Goal: Transaction & Acquisition: Purchase product/service

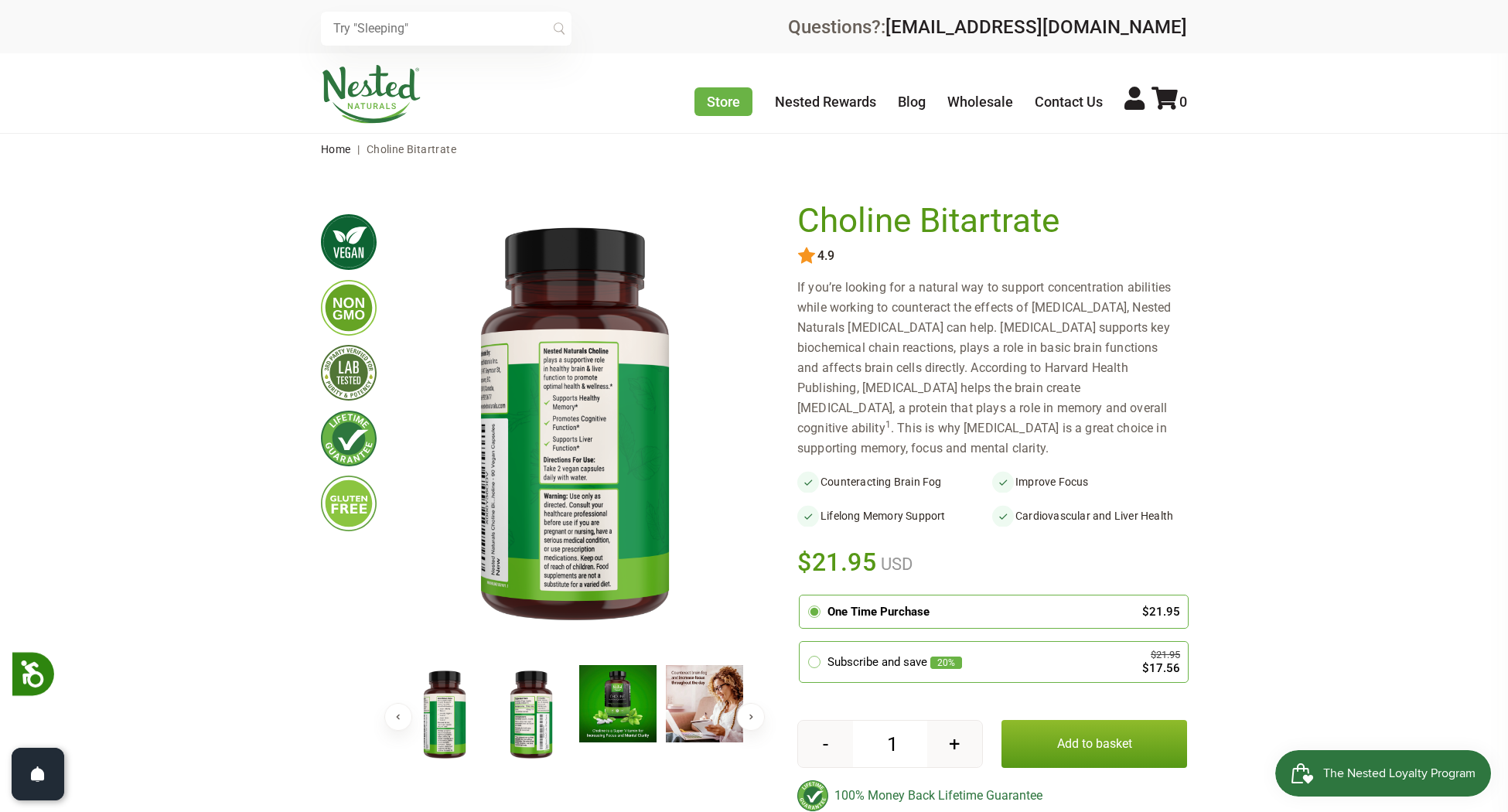
click at [512, 695] on img at bounding box center [531, 715] width 77 height 101
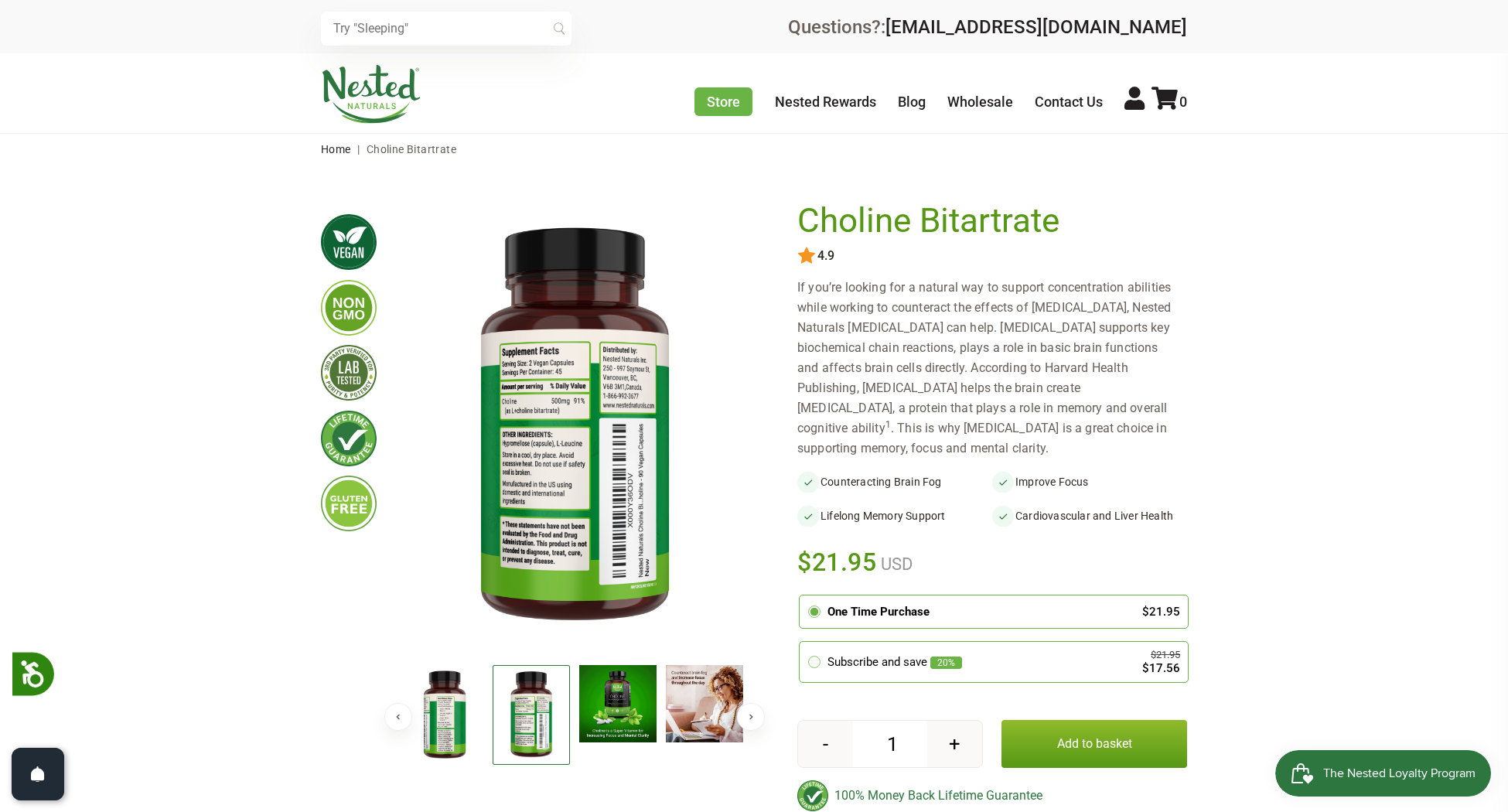
click at [580, 690] on img at bounding box center [618, 703] width 77 height 77
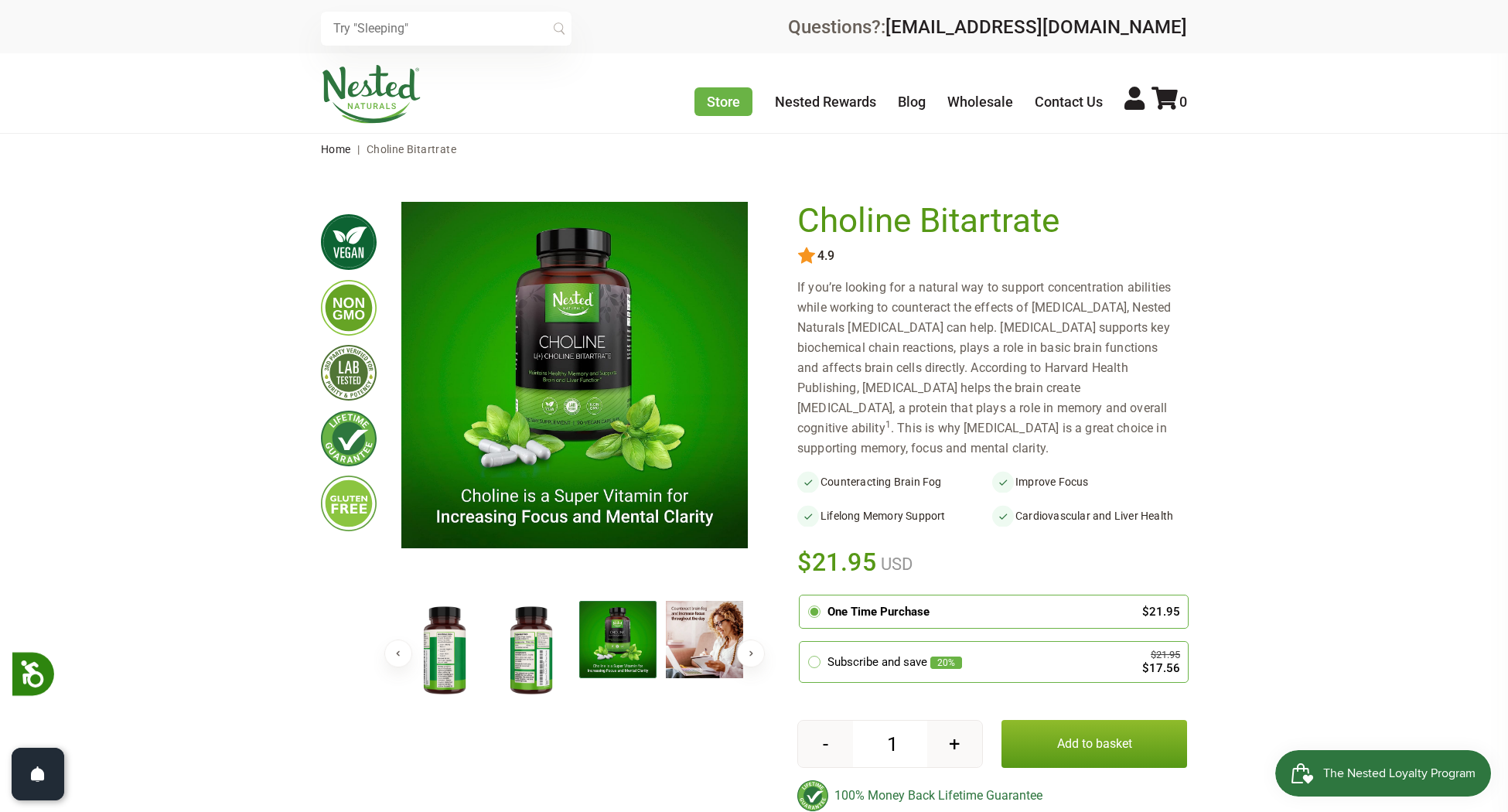
click at [620, 678] on img at bounding box center [618, 639] width 77 height 77
click at [700, 701] on div at bounding box center [662, 653] width 1213 height 103
click at [681, 649] on img at bounding box center [704, 639] width 77 height 77
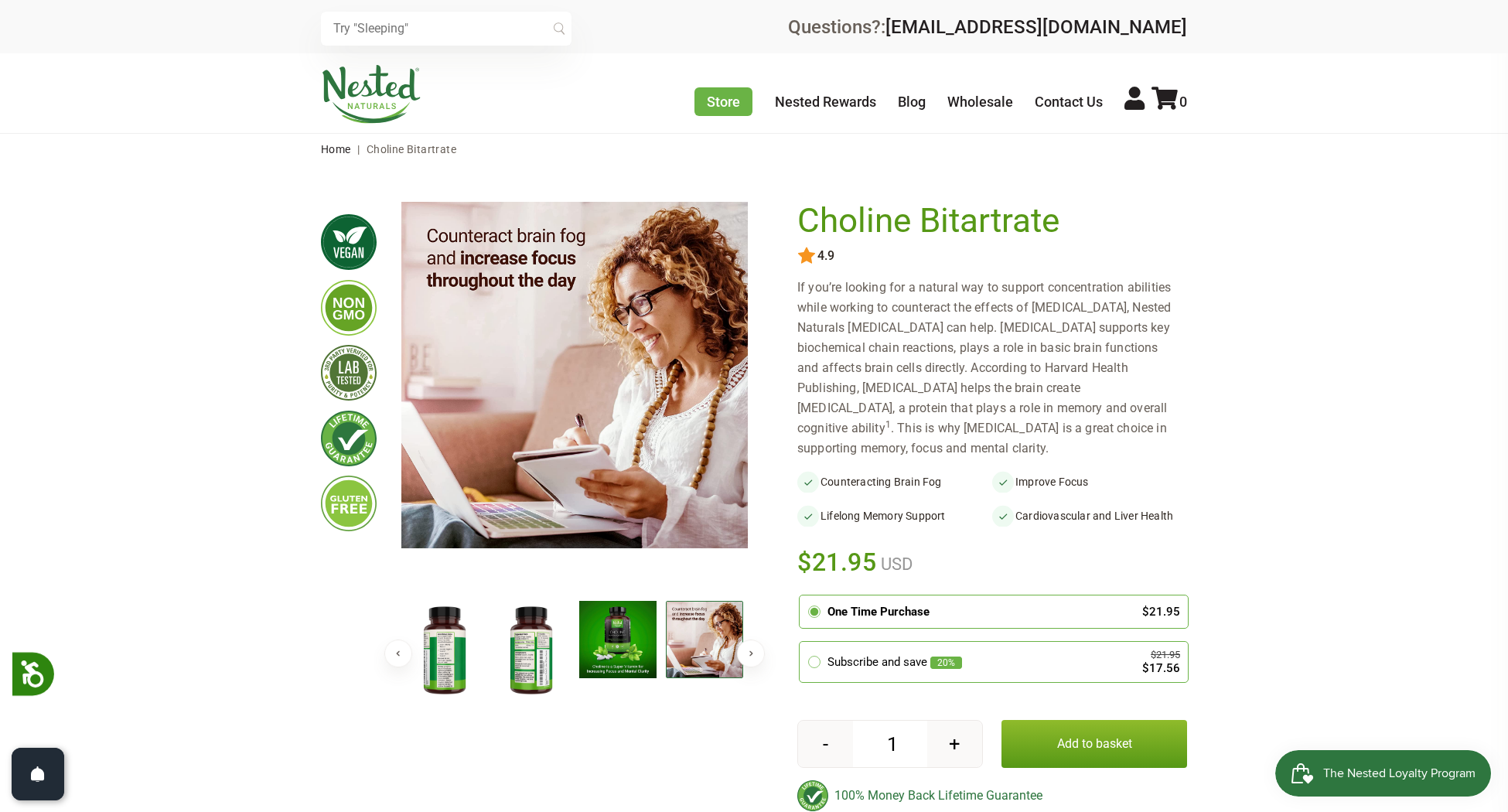
click at [620, 643] on img at bounding box center [618, 639] width 77 height 77
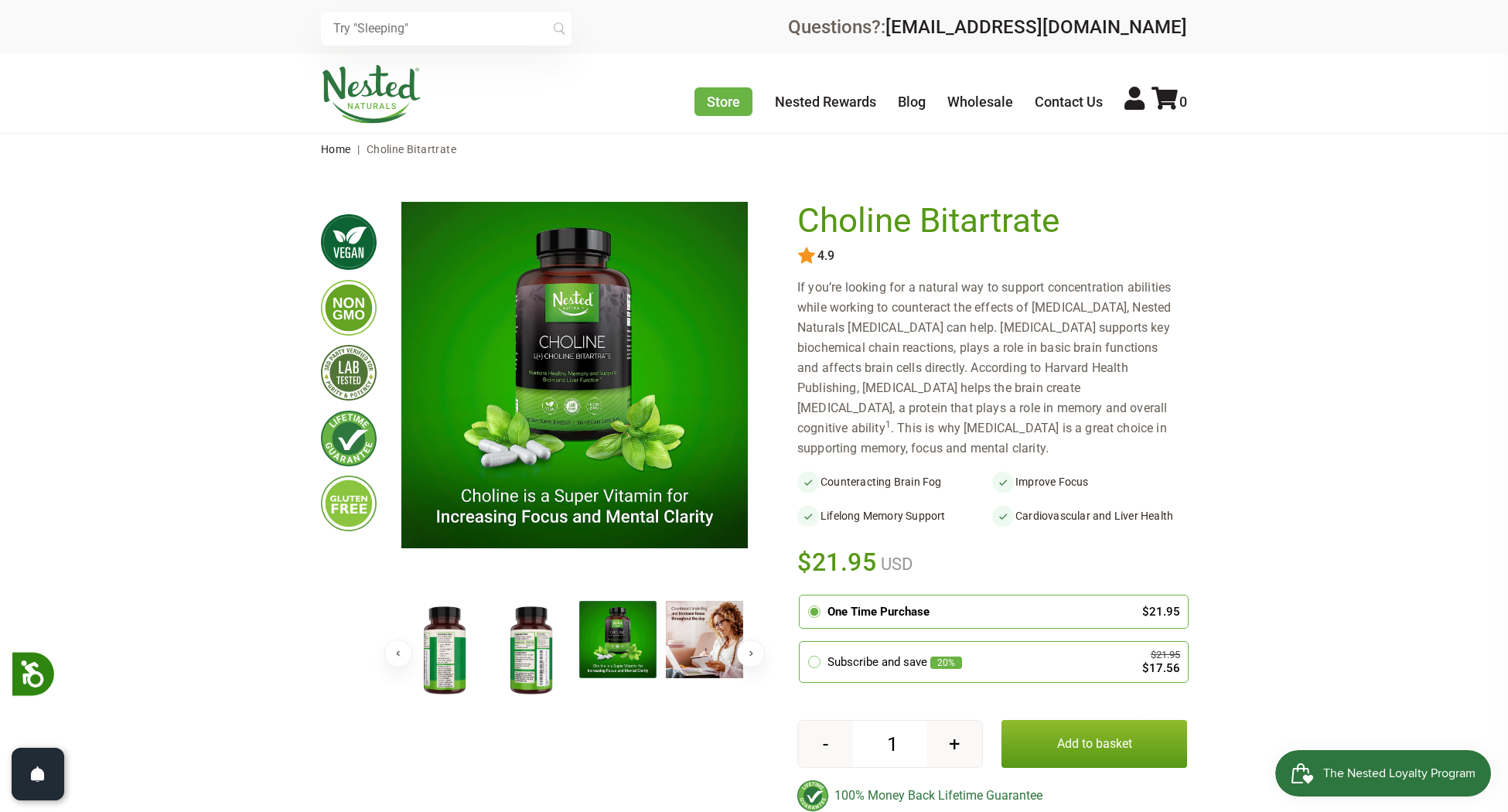
click at [547, 641] on img at bounding box center [531, 651] width 77 height 101
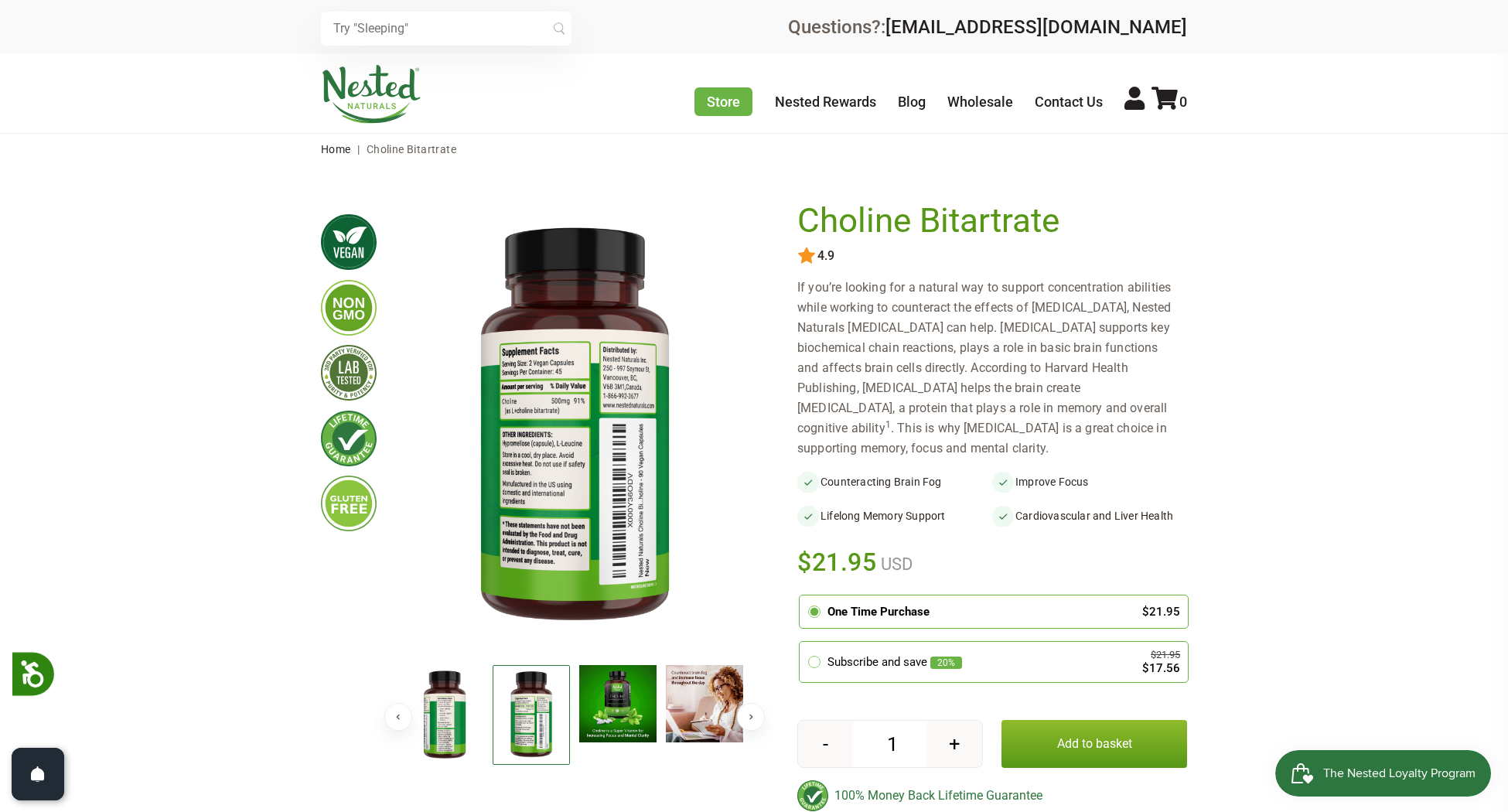
click at [525, 428] on img at bounding box center [574, 427] width 346 height 450
click at [349, 392] on img at bounding box center [349, 373] width 56 height 56
drag, startPoint x: 345, startPoint y: 380, endPoint x: 348, endPoint y: 388, distance: 8.5
click at [345, 380] on img at bounding box center [349, 373] width 56 height 56
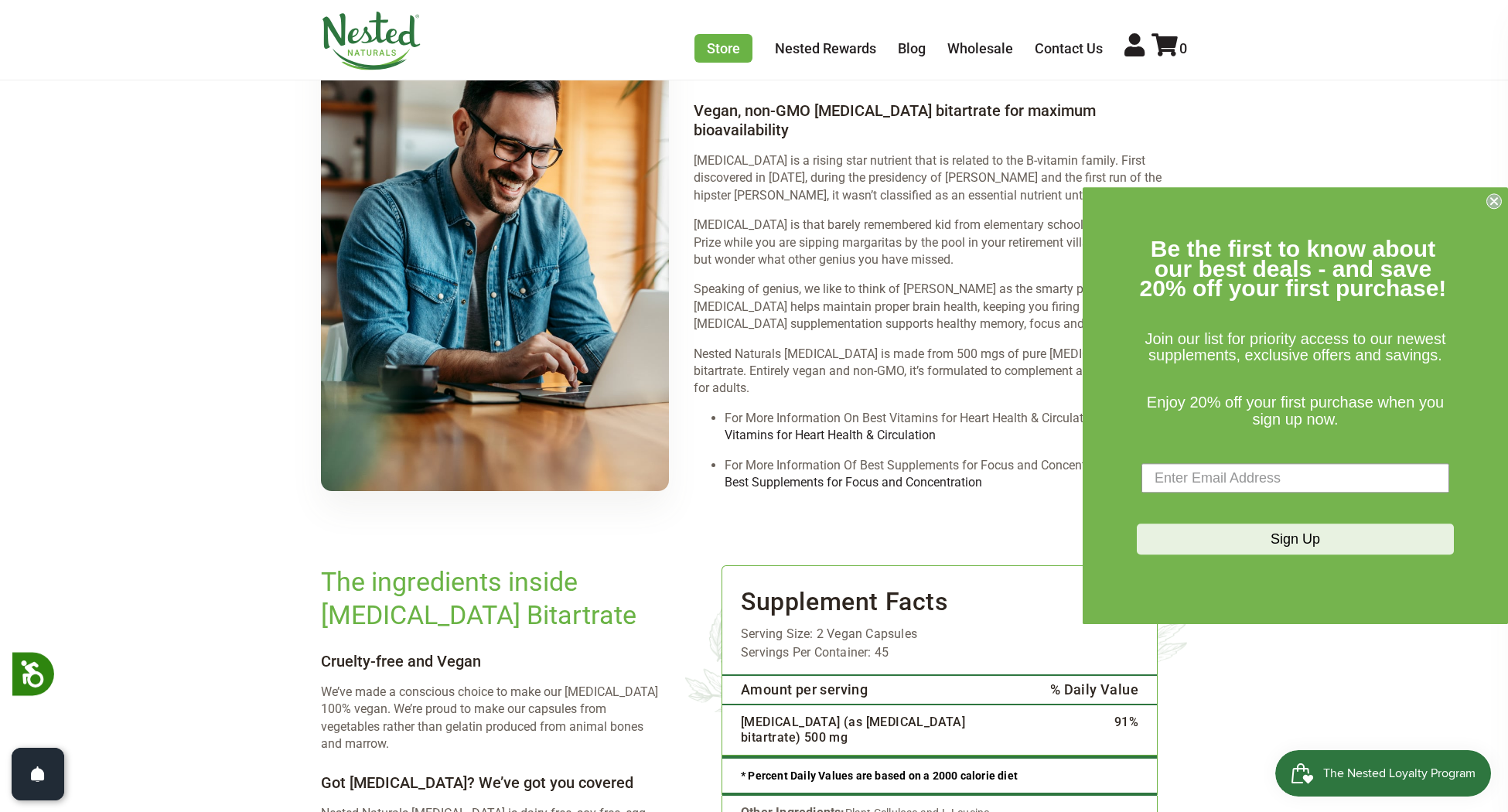
scroll to position [1773, 0]
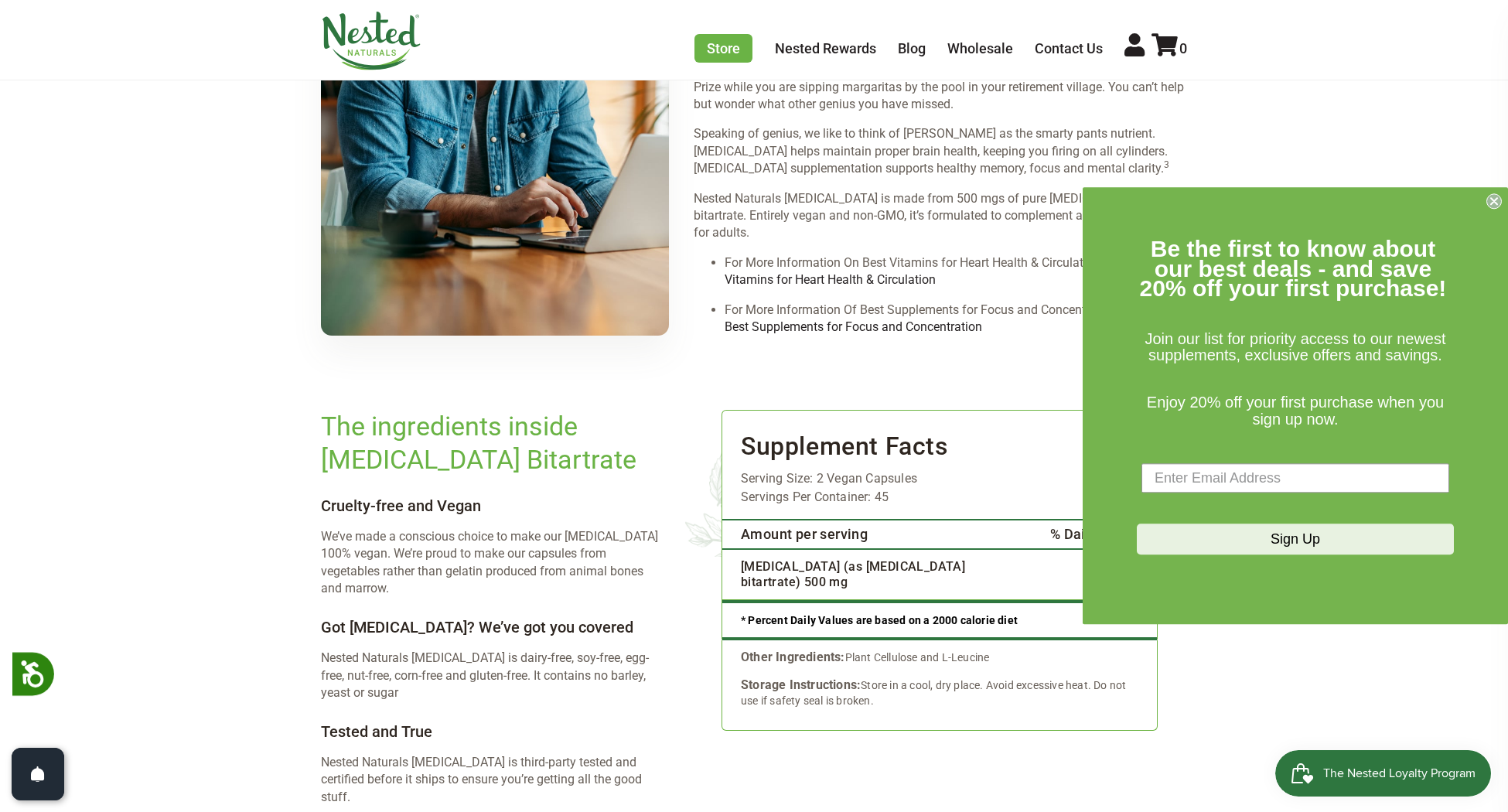
click at [1490, 201] on circle "Close dialog" at bounding box center [1494, 201] width 15 height 15
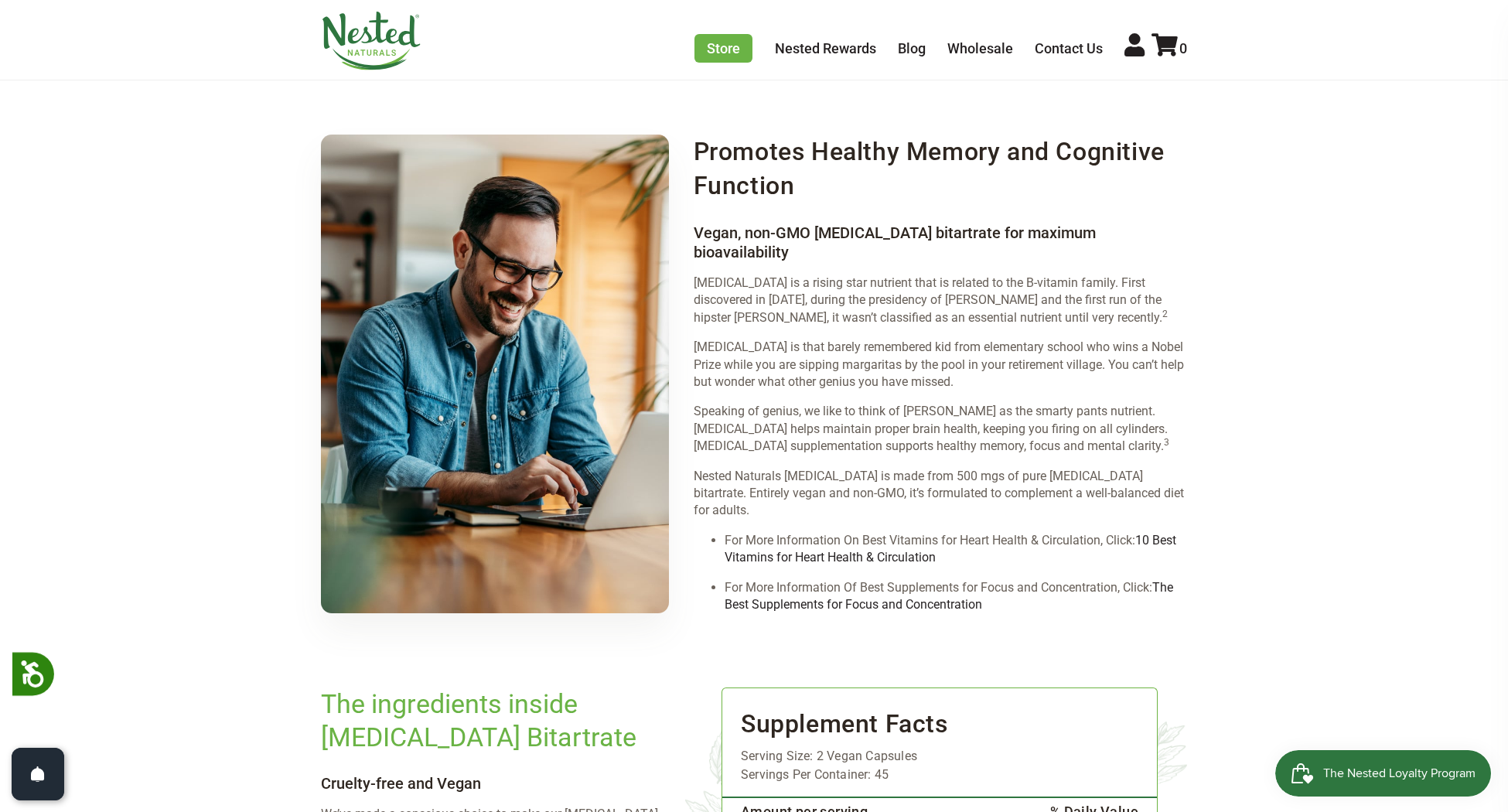
scroll to position [1162, 0]
